Goal: Find contact information: Find contact information

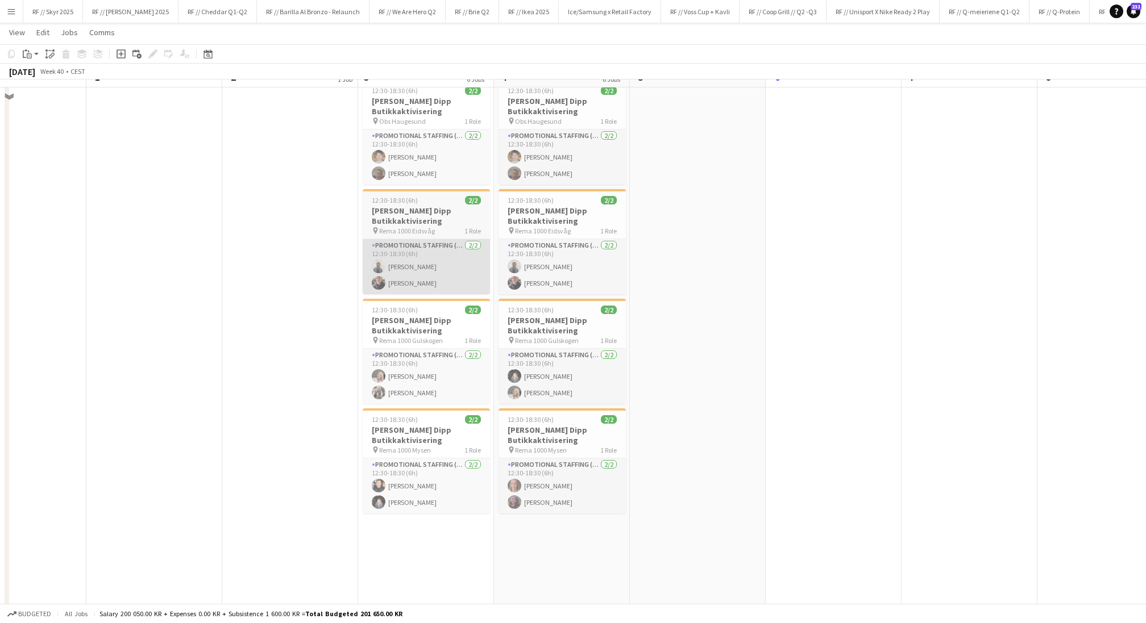
scroll to position [273, 0]
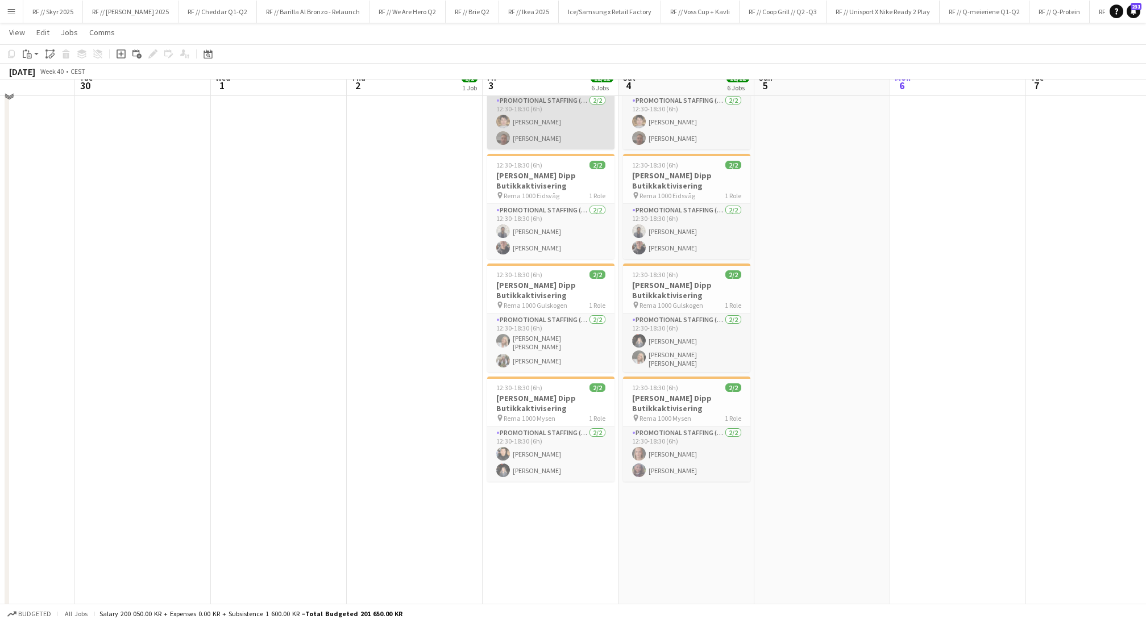
scroll to position [319, 0]
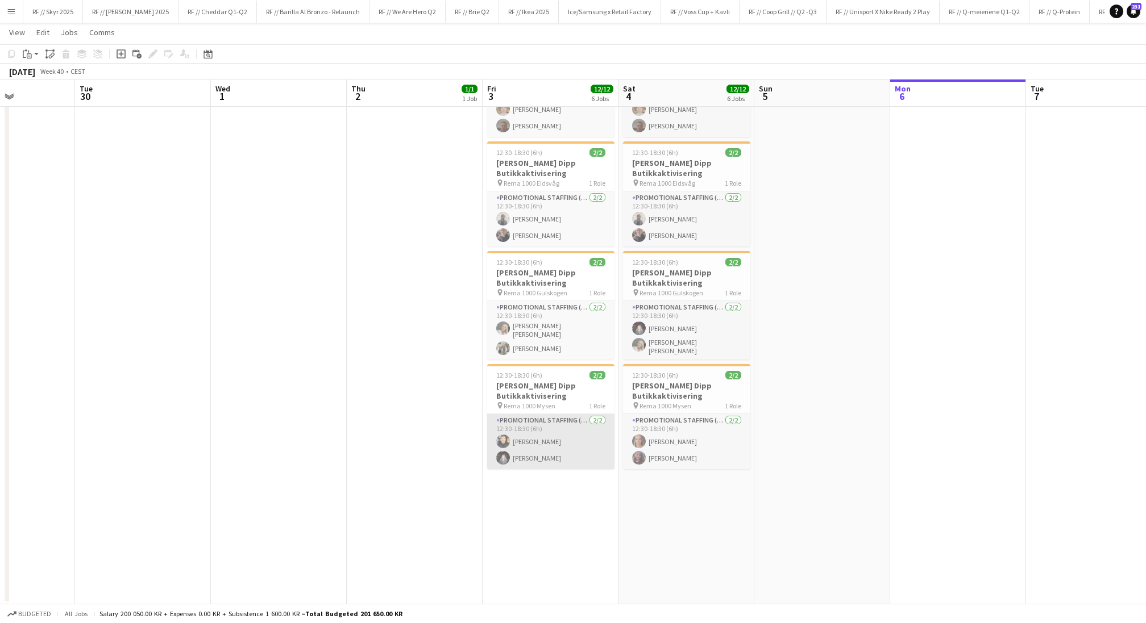
click at [562, 444] on app-card-role "Promotional Staffing (Promotional Staff) [DATE] 12:30-18:30 (6h) [PERSON_NAME] …" at bounding box center [550, 441] width 127 height 55
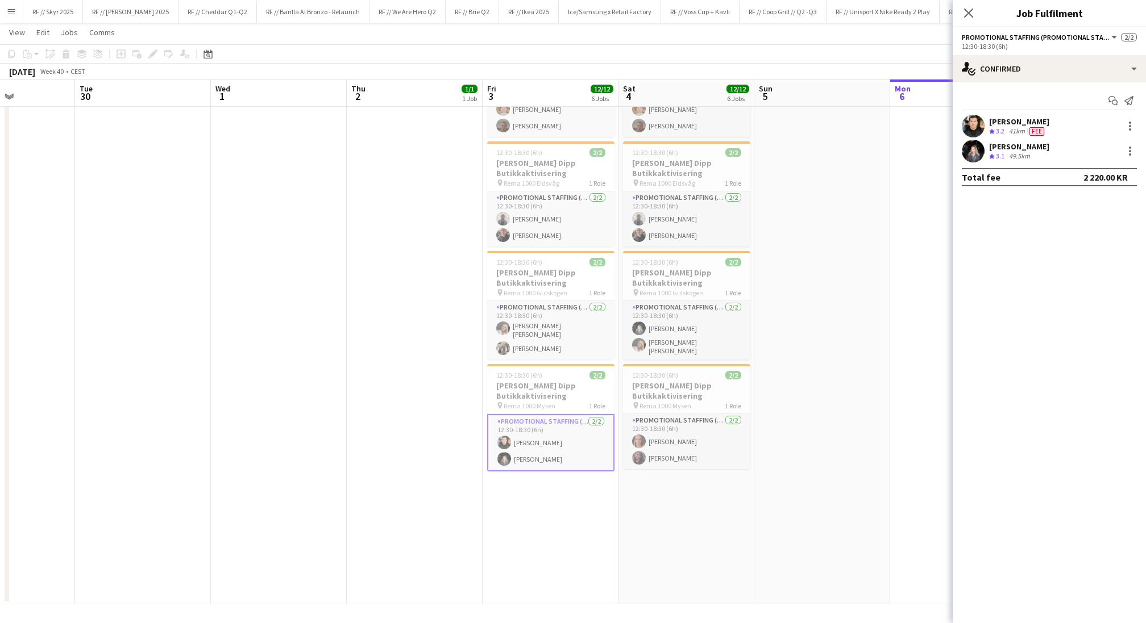
click at [976, 147] on app-user-avatar at bounding box center [973, 151] width 23 height 23
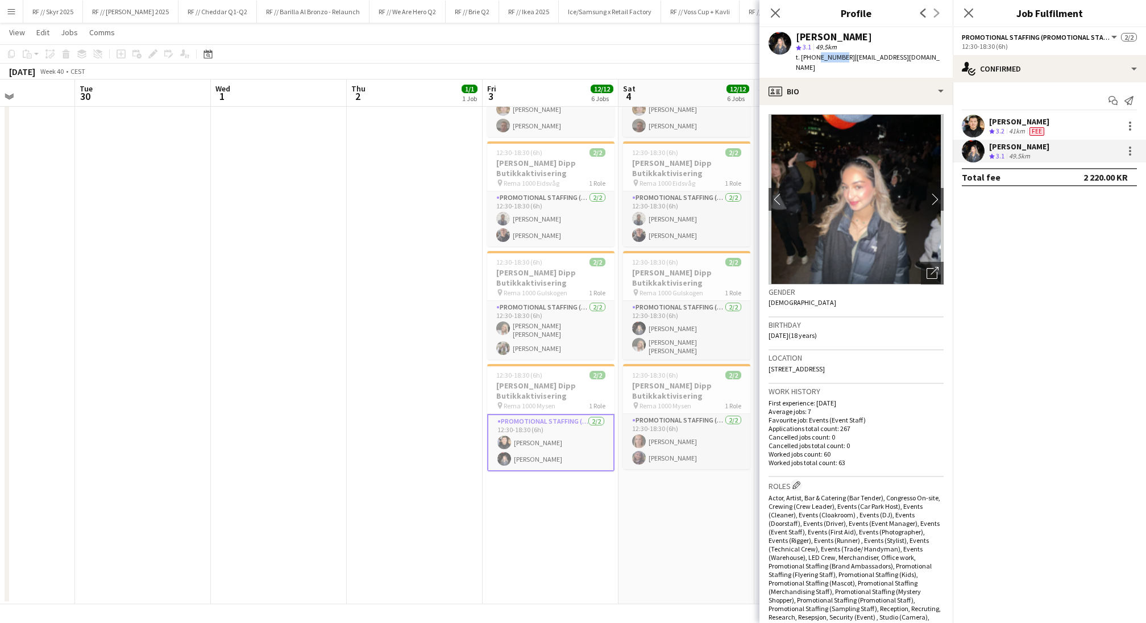
drag, startPoint x: 839, startPoint y: 58, endPoint x: 813, endPoint y: 56, distance: 25.6
click at [813, 56] on span "t. [PHONE_NUMBER]" at bounding box center [825, 57] width 59 height 9
copy span "48684635"
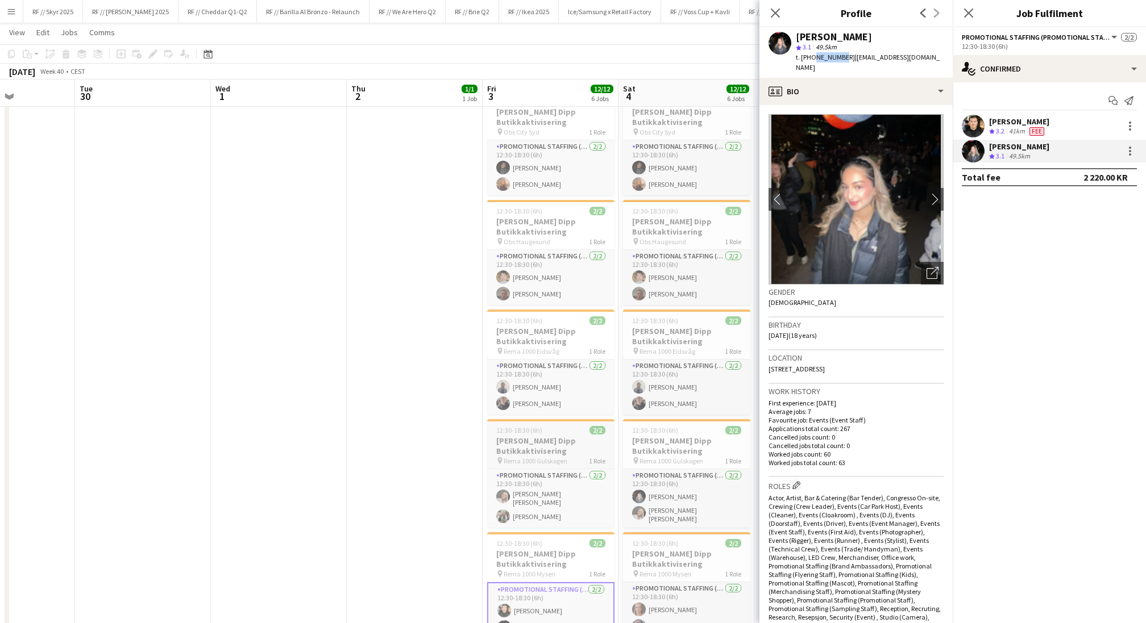
scroll to position [148, 0]
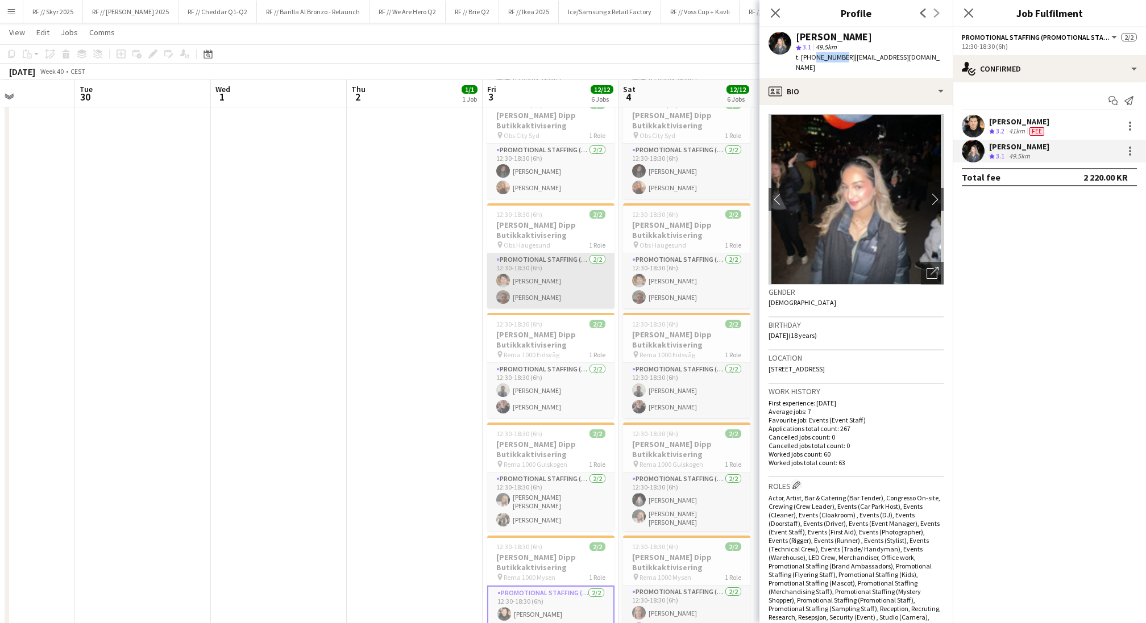
click at [579, 294] on app-card-role "Promotional Staffing (Promotional Staff) [DATE] 12:30-18:30 (6h) [PERSON_NAME] …" at bounding box center [550, 280] width 127 height 55
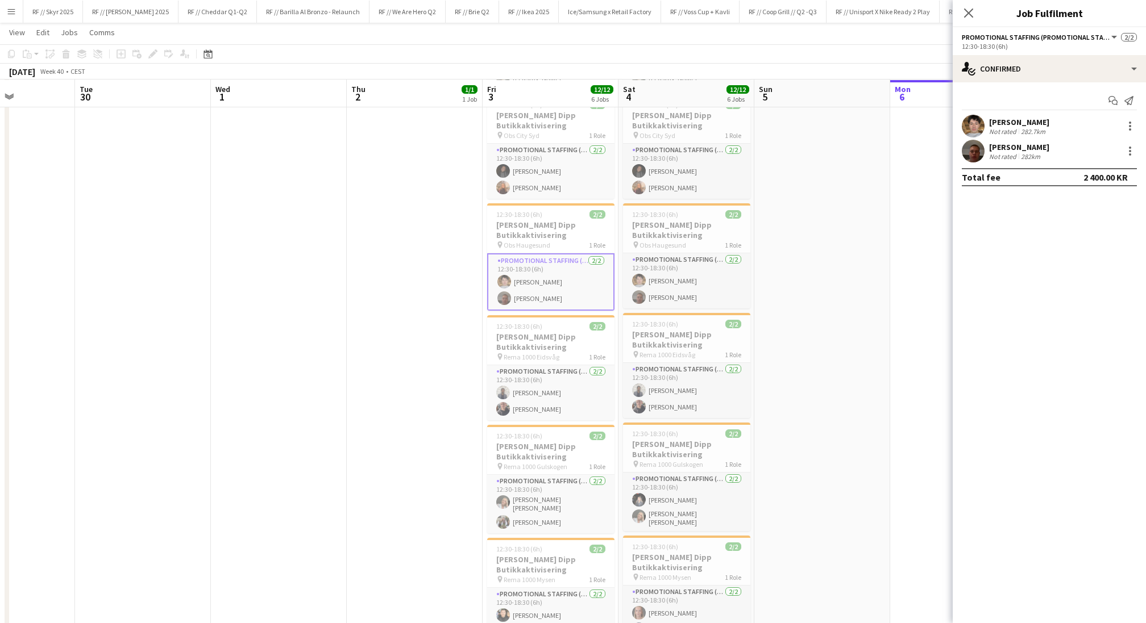
click at [974, 148] on app-user-avatar at bounding box center [973, 151] width 23 height 23
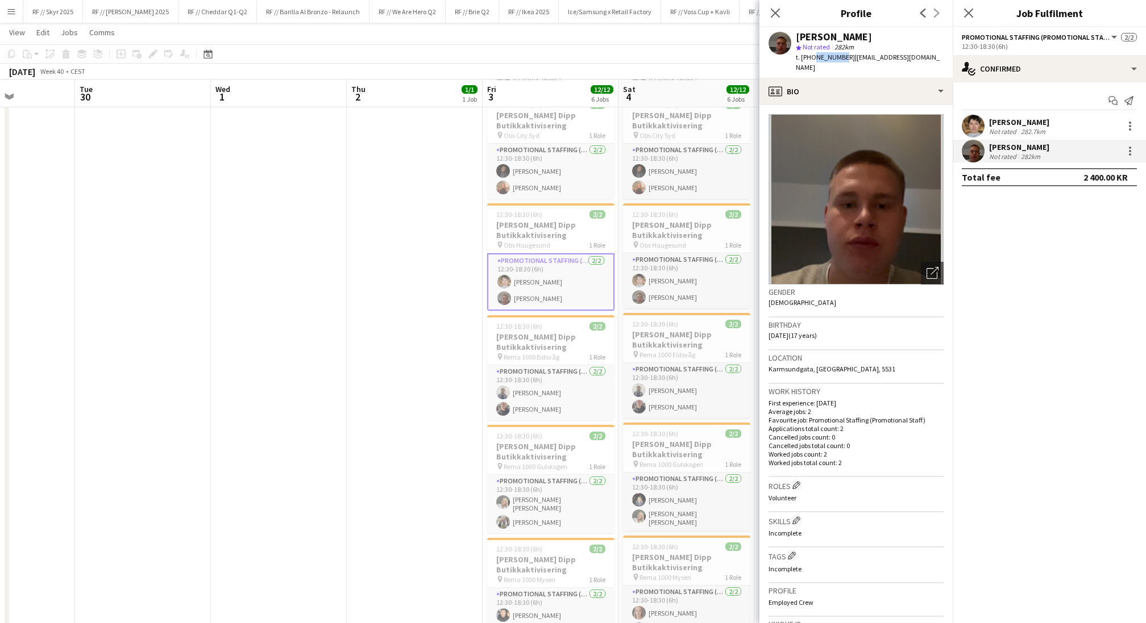
drag, startPoint x: 838, startPoint y: 57, endPoint x: 812, endPoint y: 56, distance: 26.2
click at [812, 56] on span "t. [PHONE_NUMBER]" at bounding box center [825, 57] width 59 height 9
copy span "95008879"
